Goal: Information Seeking & Learning: Understand process/instructions

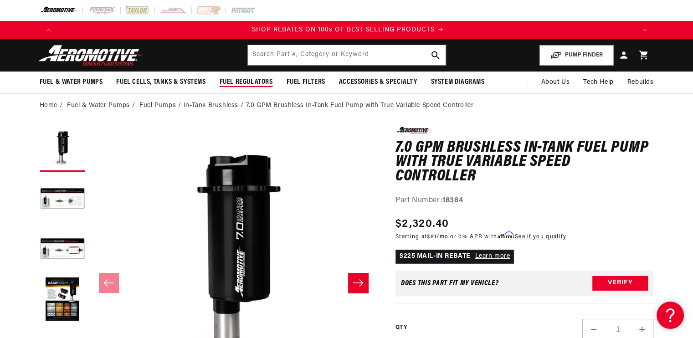
scroll to position [0, 1156]
click at [280, 44] on header "Fuel & Water Pumps Back In-Tank In-Line Fuel Pumps" at bounding box center [347, 55] width 660 height 32
click at [278, 54] on input "text" at bounding box center [347, 55] width 198 height 20
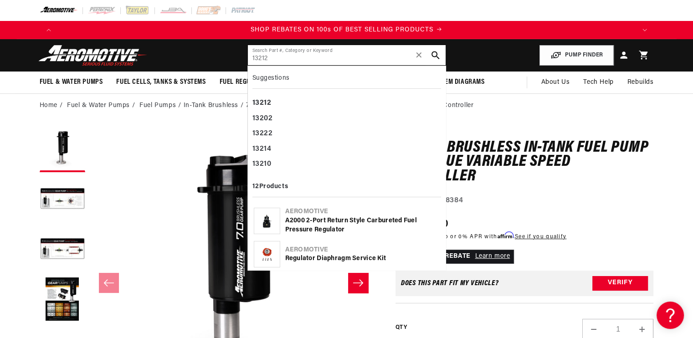
type input "13212"
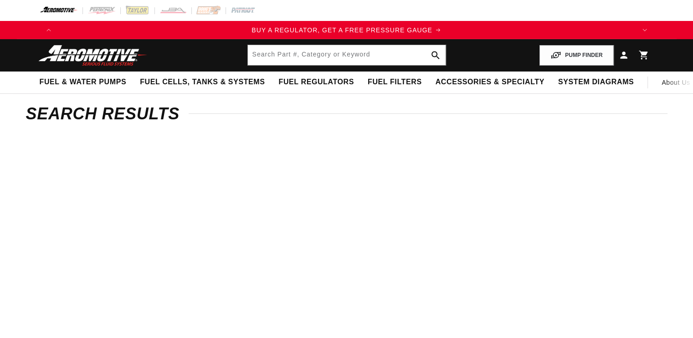
type input "13212"
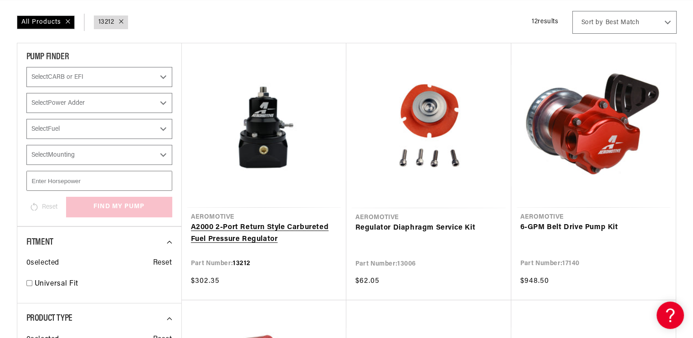
scroll to position [0, 578]
click at [264, 241] on link "A2000 2-Port Return Style Carbureted Fuel Pressure Regulator" at bounding box center [264, 233] width 146 height 23
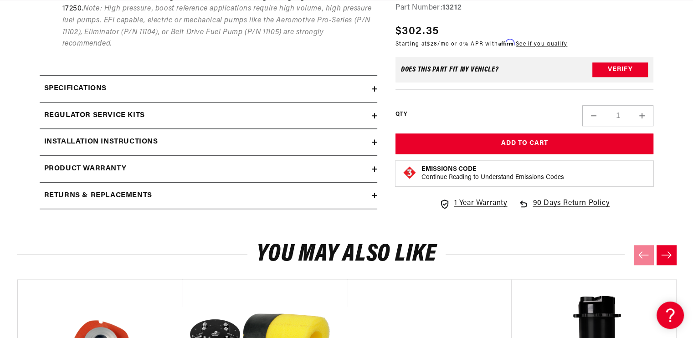
click at [365, 119] on div "Regulator Service Kits" at bounding box center [206, 116] width 332 height 12
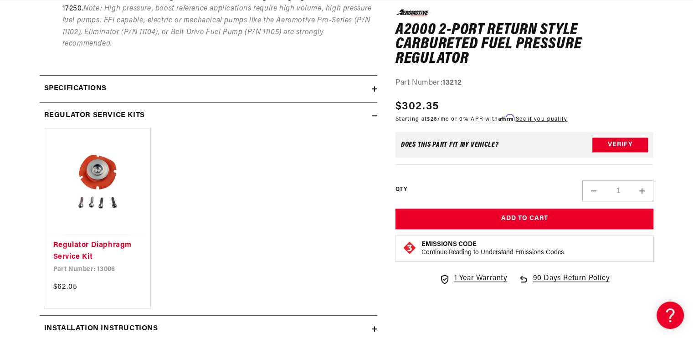
click at [365, 119] on div "Regulator Service Kits" at bounding box center [206, 116] width 332 height 12
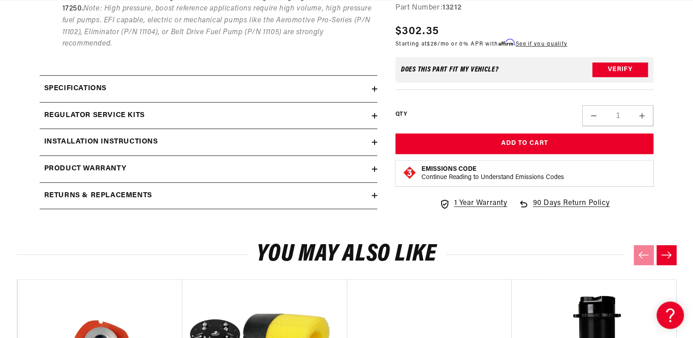
click at [351, 147] on div "Installation Instructions" at bounding box center [206, 142] width 332 height 12
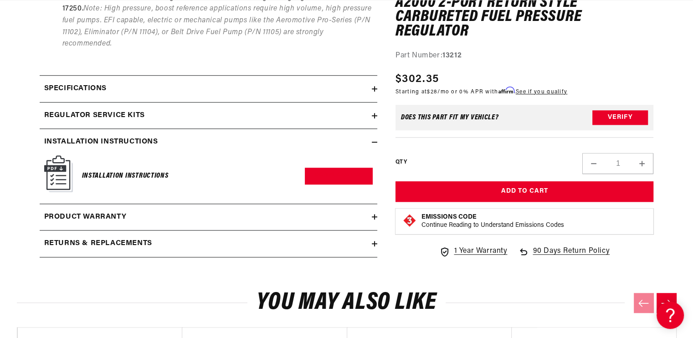
click at [351, 147] on div "Installation Instructions" at bounding box center [206, 142] width 332 height 12
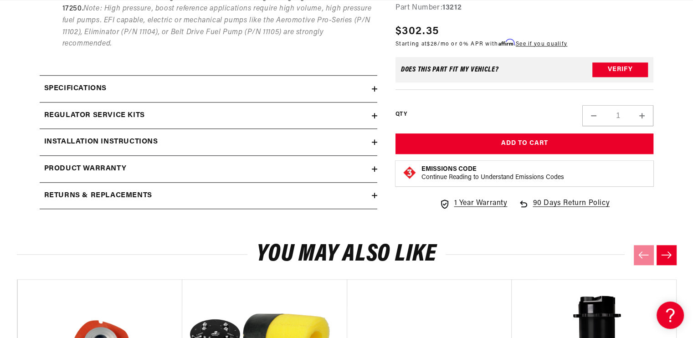
click at [346, 140] on div "Installation Instructions" at bounding box center [206, 142] width 332 height 12
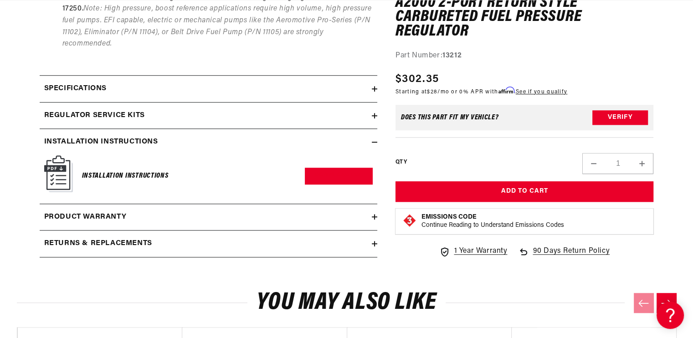
click at [61, 176] on img at bounding box center [58, 173] width 29 height 37
click at [333, 169] on link "Download PDF" at bounding box center [339, 176] width 68 height 17
click at [181, 239] on div "Returns & replacements" at bounding box center [206, 244] width 332 height 12
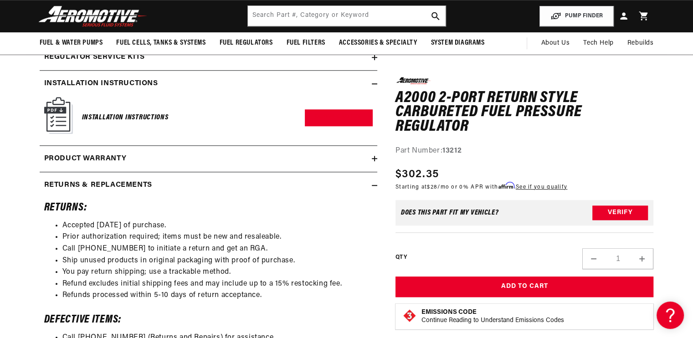
scroll to position [0, 578]
click at [376, 187] on icon at bounding box center [374, 185] width 5 height 5
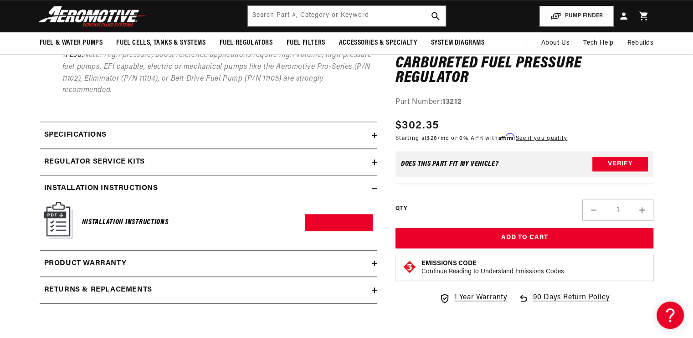
scroll to position [686, 0]
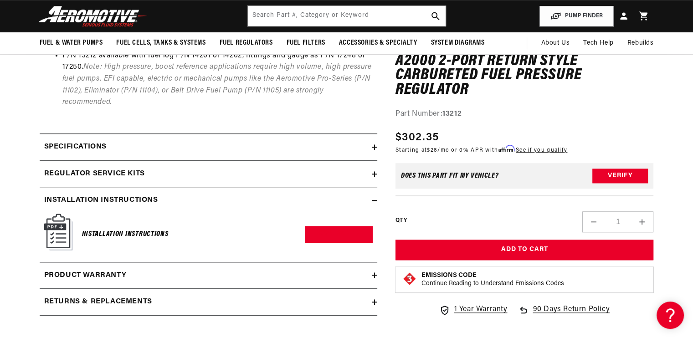
click at [325, 197] on div "Installation Instructions" at bounding box center [206, 201] width 332 height 12
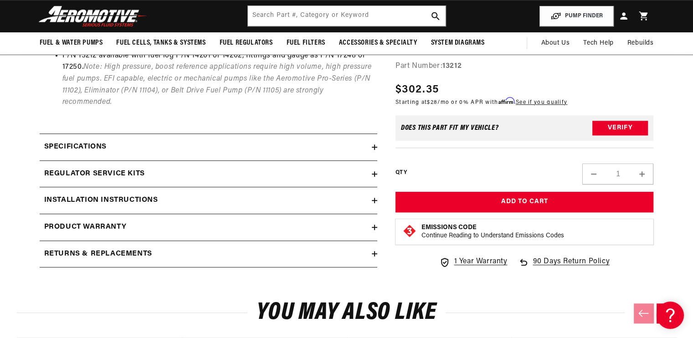
click at [339, 152] on div "Specifications" at bounding box center [206, 147] width 332 height 12
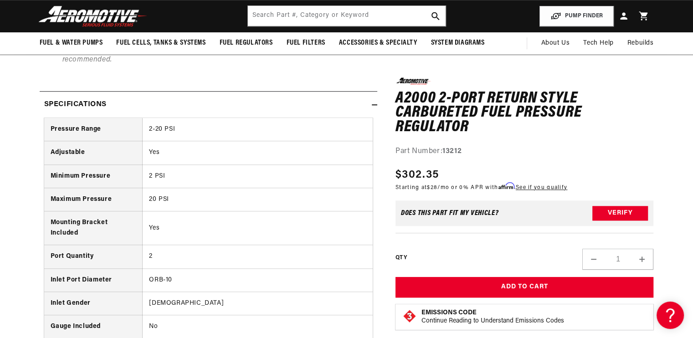
scroll to position [728, 0]
click at [369, 98] on summary "Specifications" at bounding box center [209, 105] width 338 height 26
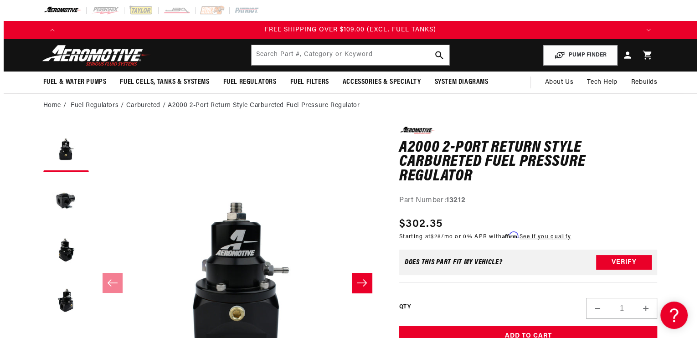
scroll to position [0, 0]
